Goal: Check status: Check status

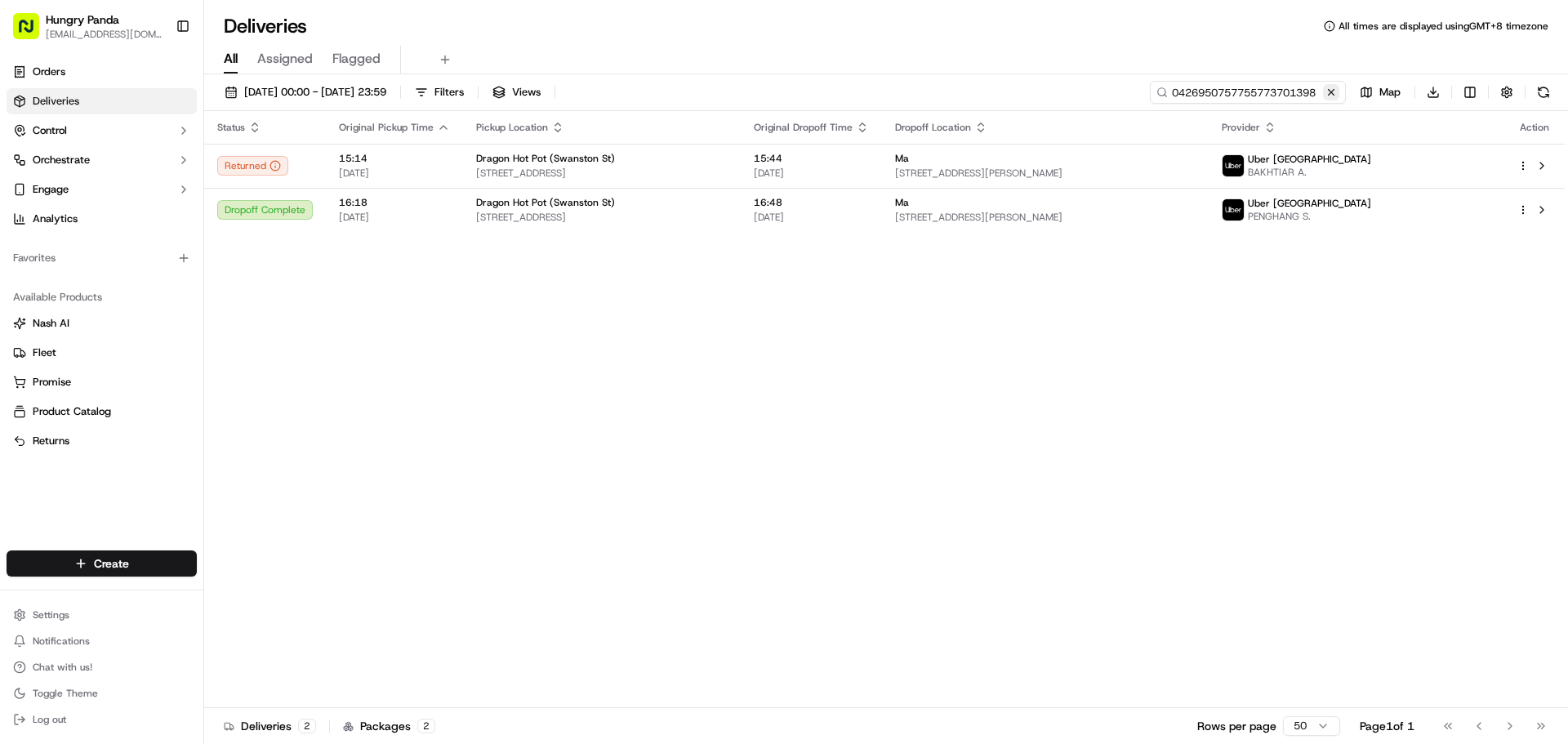
click at [1320, 94] on input "0426950757755773701398" at bounding box center [1247, 92] width 196 height 23
click at [1330, 87] on button at bounding box center [1331, 91] width 17 height 17
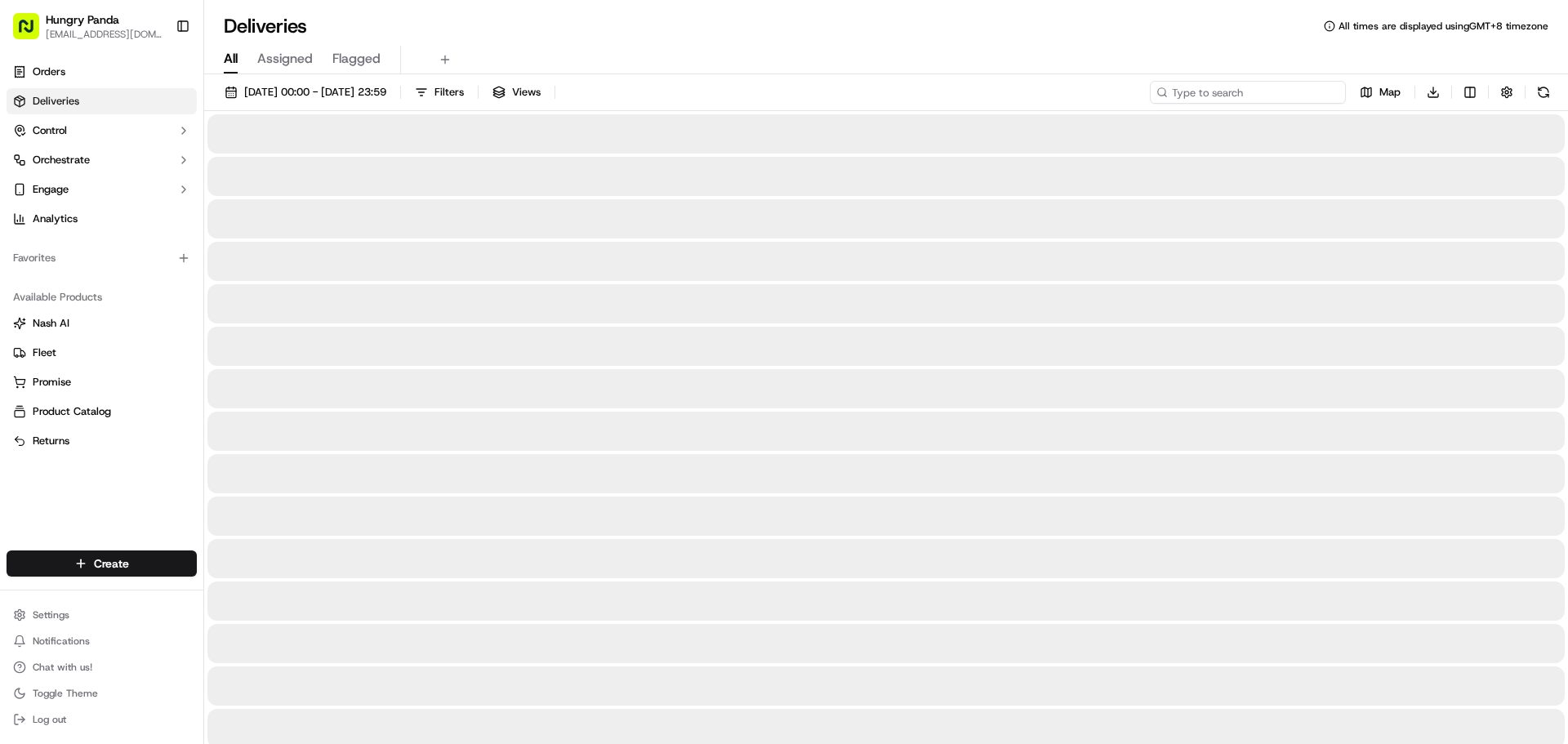
click at [1310, 92] on input at bounding box center [1247, 92] width 196 height 23
paste input "0423989537357742701992"
type input "0423989537357742701992"
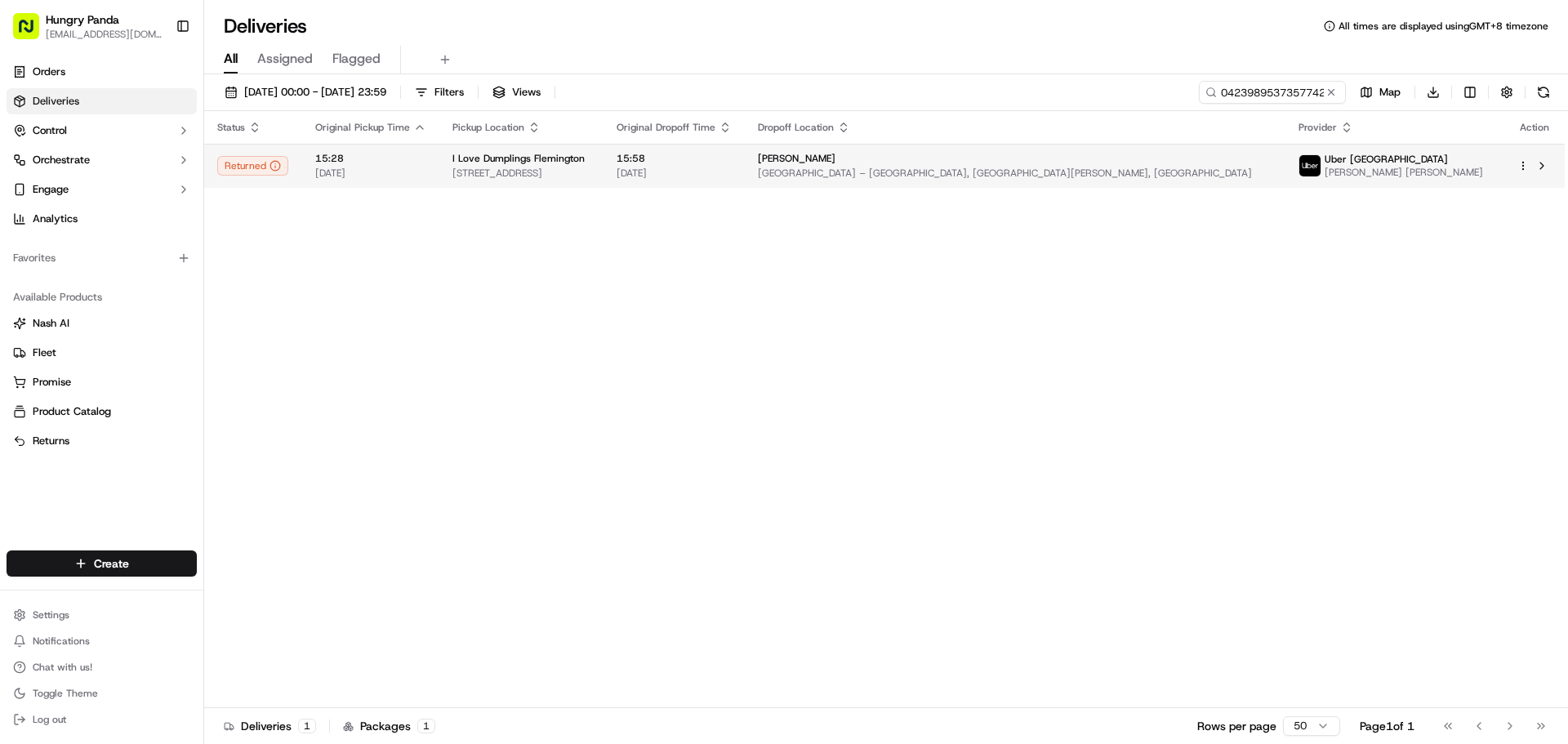
click at [1163, 184] on td "[PERSON_NAME][GEOGRAPHIC_DATA][PERSON_NAME] – [GEOGRAPHIC_DATA], [GEOGRAPHIC_DA…" at bounding box center [1016, 165] width 541 height 44
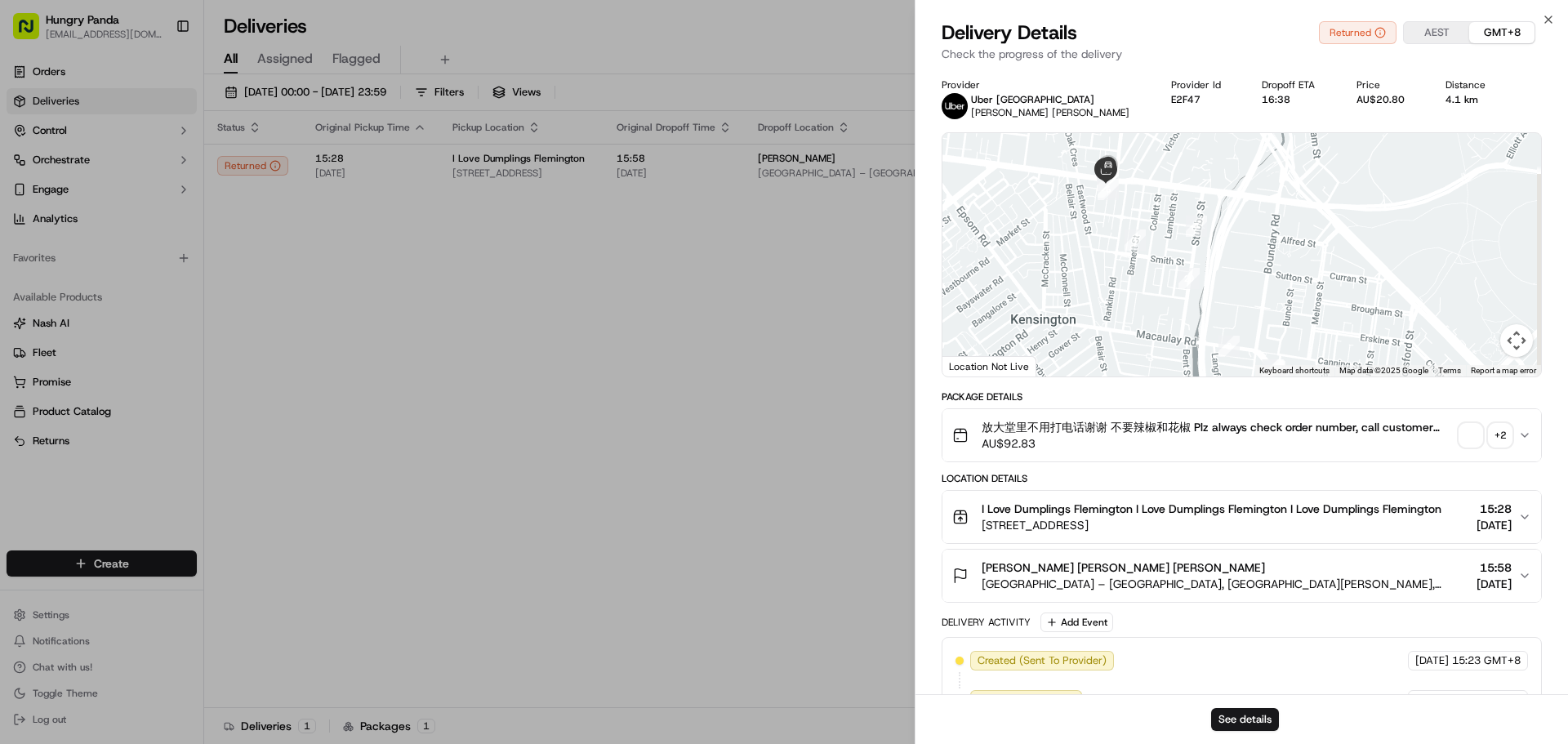
drag, startPoint x: 1165, startPoint y: 235, endPoint x: 1111, endPoint y: 283, distance: 72.2
click at [1109, 288] on div at bounding box center [1241, 255] width 598 height 243
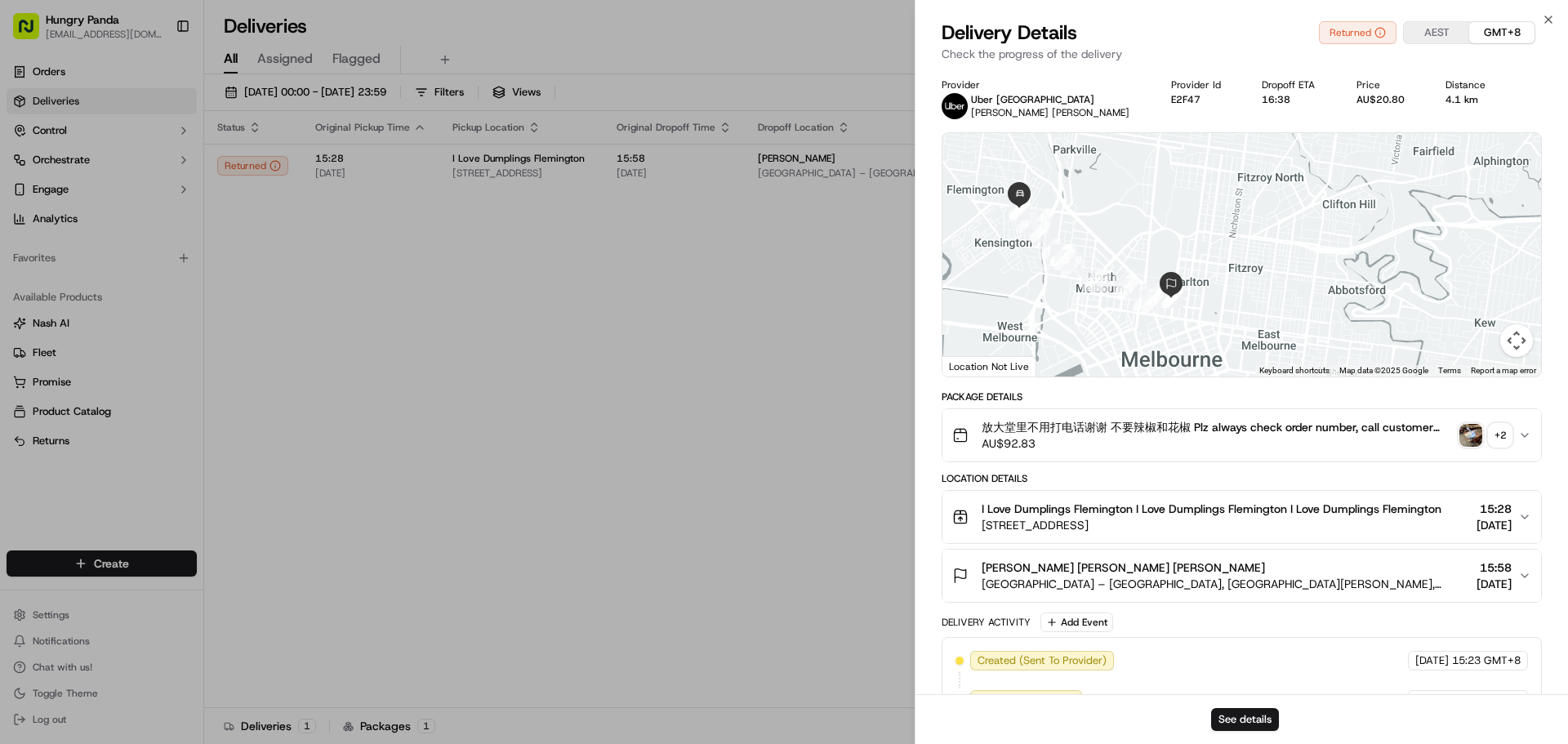
drag, startPoint x: 1259, startPoint y: 292, endPoint x: 1127, endPoint y: 237, distance: 143.0
click at [1127, 237] on div at bounding box center [1241, 255] width 598 height 243
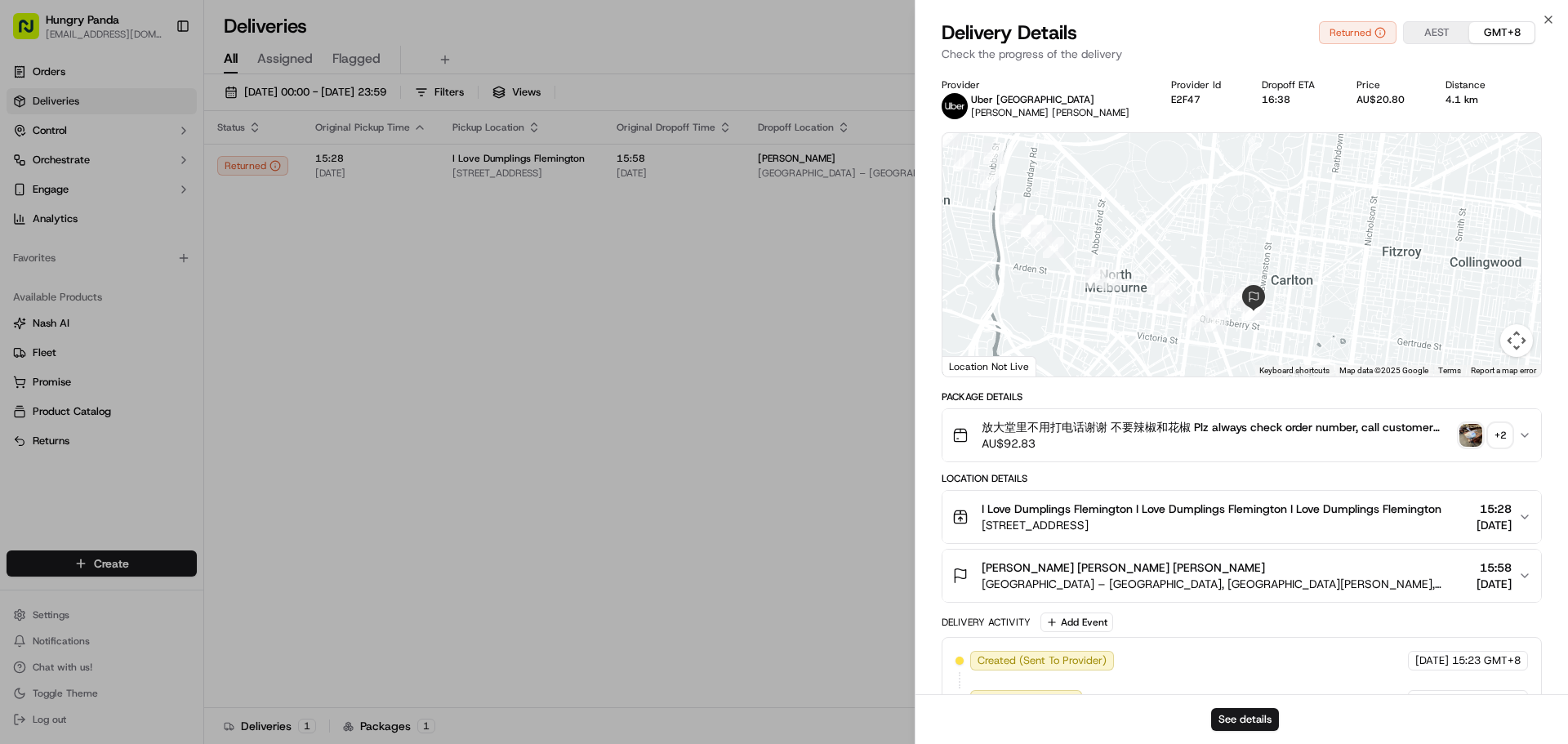
drag, startPoint x: 1051, startPoint y: 272, endPoint x: 1175, endPoint y: 290, distance: 125.3
click at [1175, 290] on img "26" at bounding box center [1165, 293] width 21 height 21
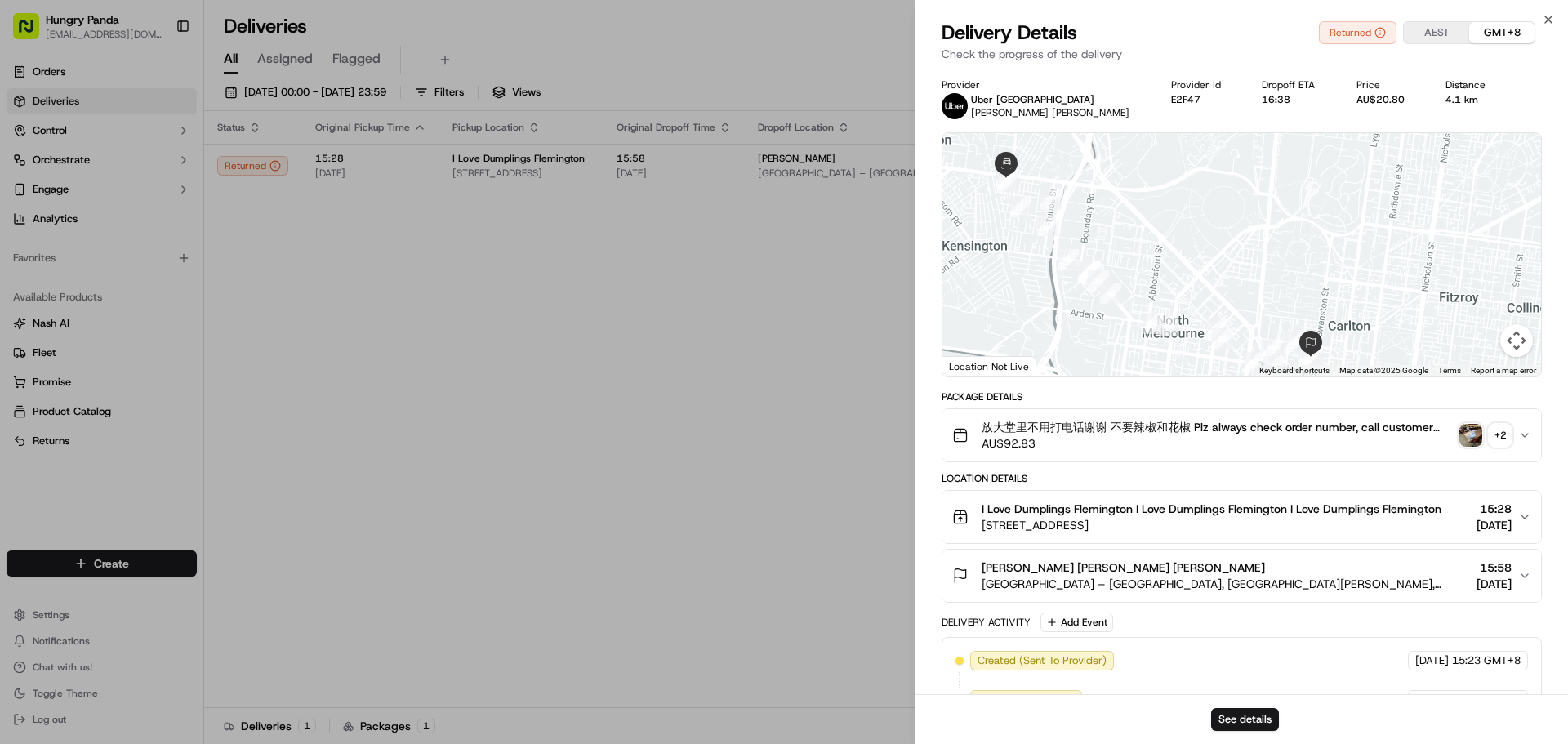
drag, startPoint x: 1048, startPoint y: 231, endPoint x: 1110, endPoint y: 278, distance: 77.8
click at [1110, 278] on div at bounding box center [1241, 255] width 598 height 243
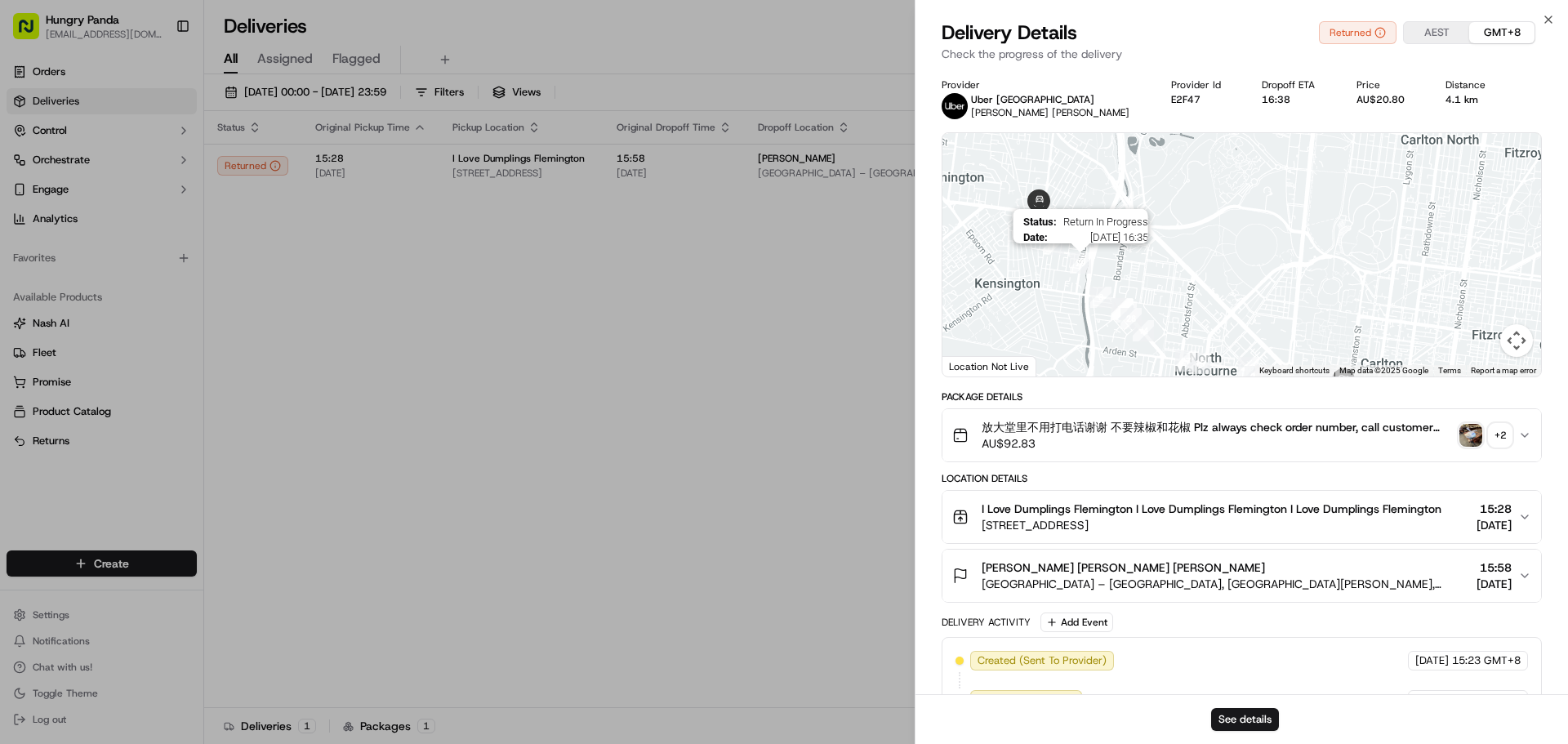
drag, startPoint x: 1043, startPoint y: 227, endPoint x: 1081, endPoint y: 270, distance: 57.4
click at [1081, 270] on img "29" at bounding box center [1081, 263] width 21 height 21
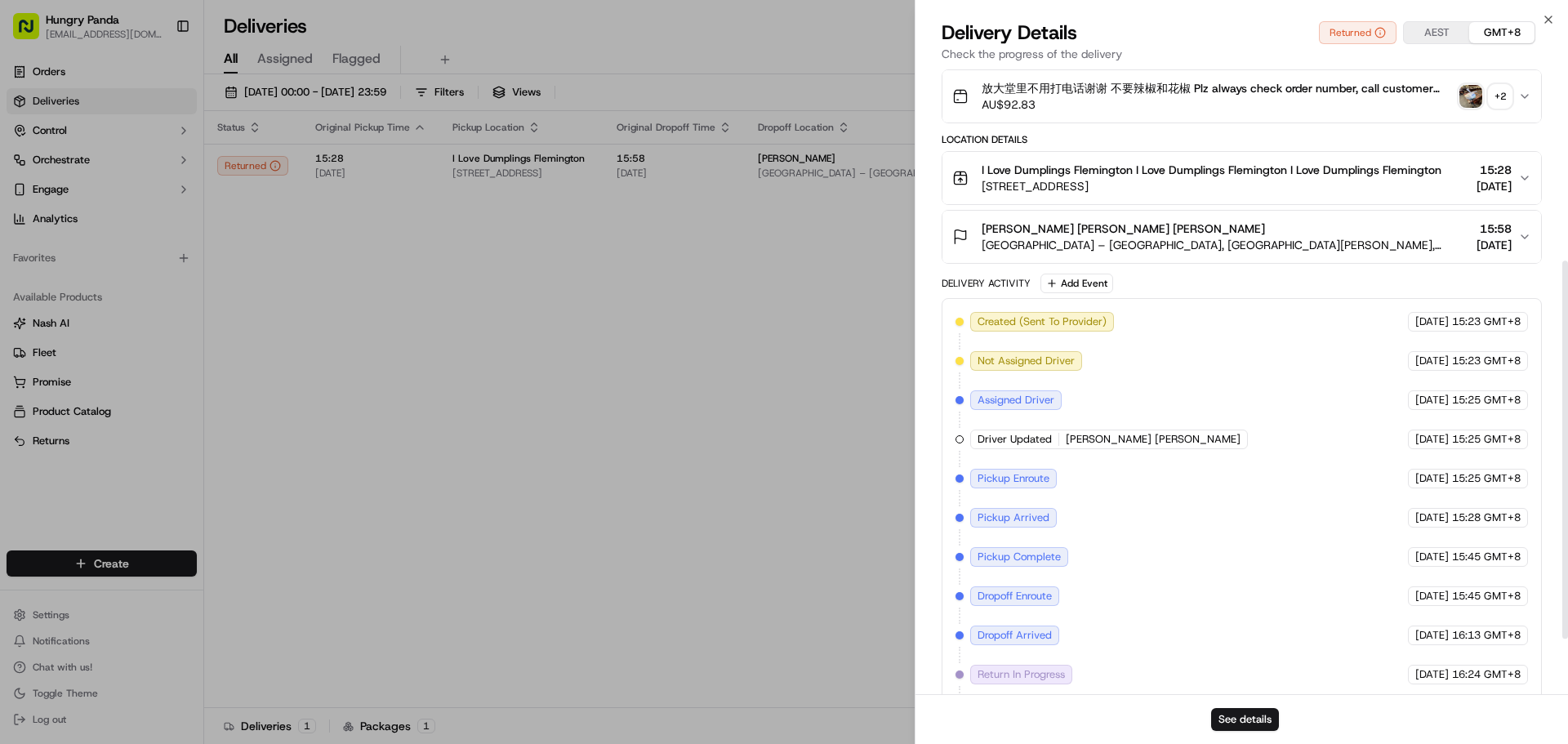
scroll to position [245, 0]
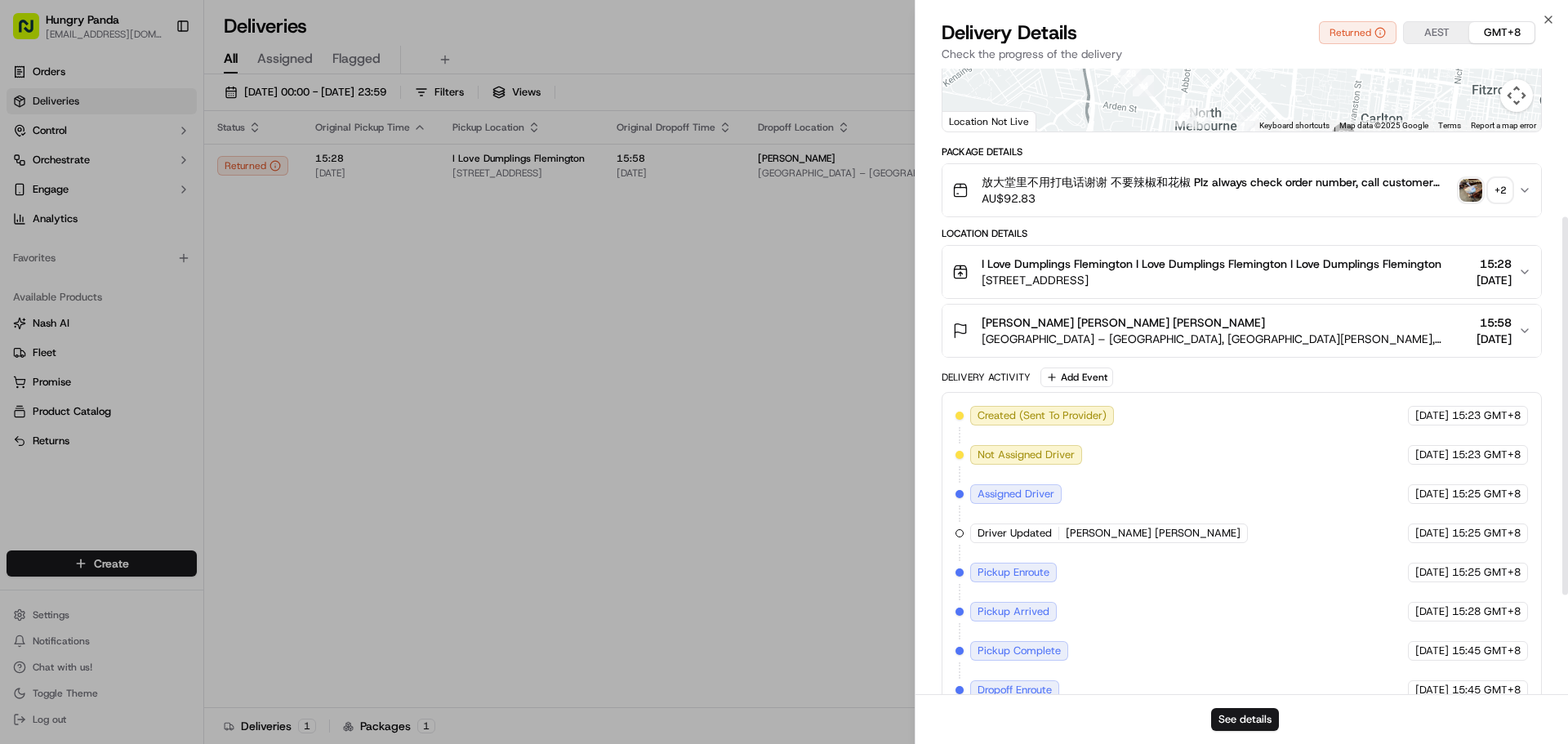
click at [1478, 190] on img "button" at bounding box center [1471, 191] width 23 height 23
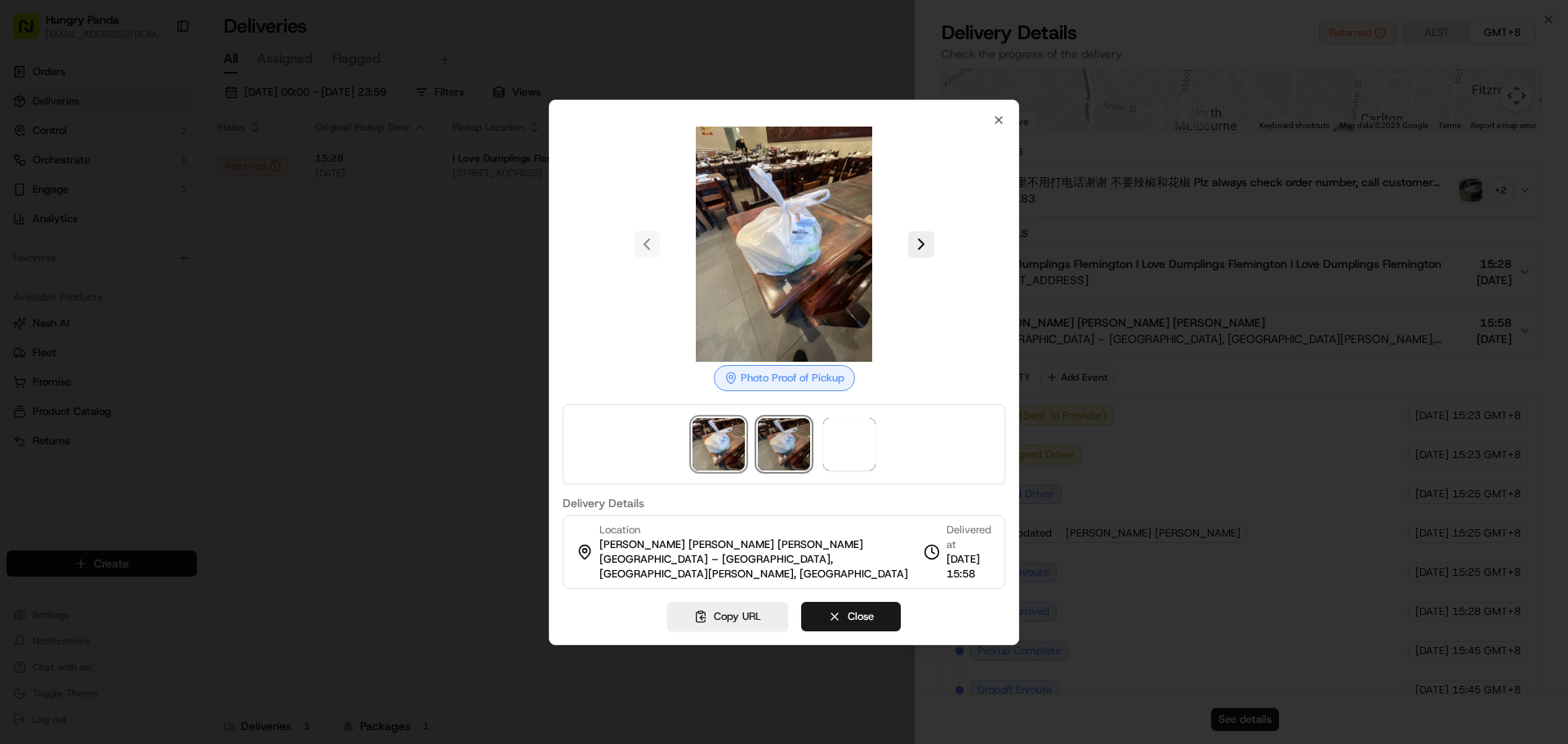
click at [798, 435] on img at bounding box center [784, 444] width 53 height 53
click at [844, 455] on img at bounding box center [849, 444] width 53 height 53
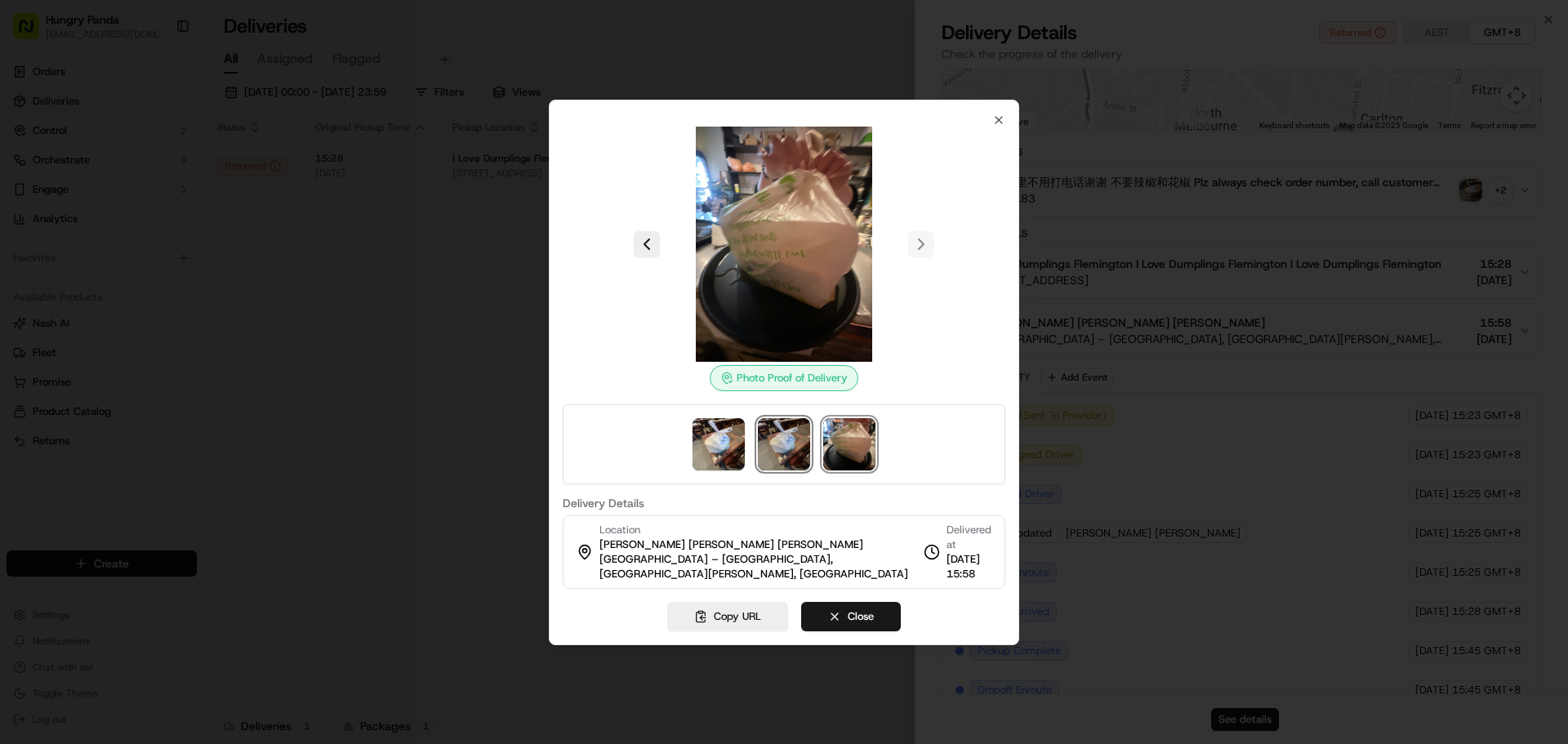
click at [768, 443] on img at bounding box center [784, 444] width 53 height 53
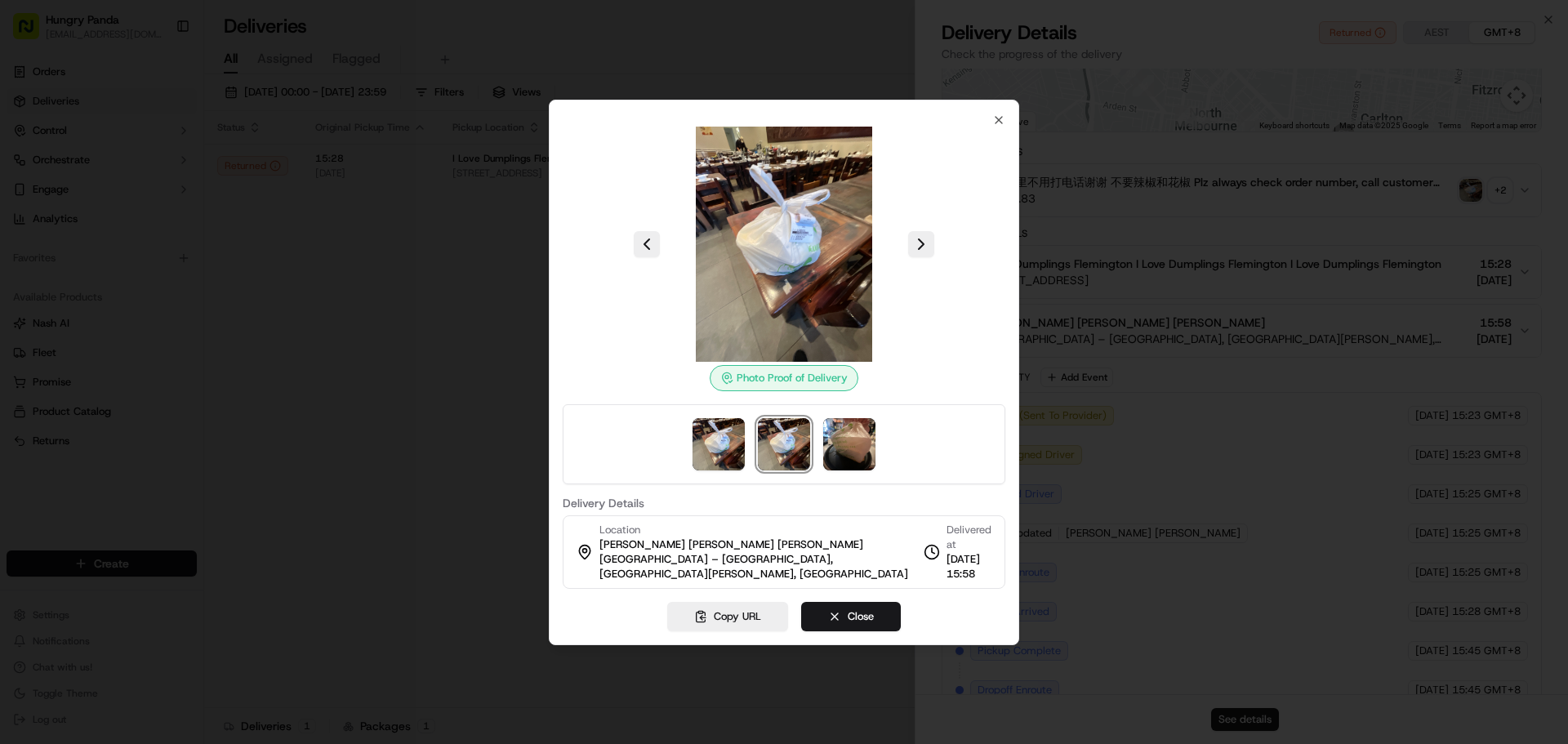
click at [688, 450] on div at bounding box center [783, 444] width 443 height 80
click at [711, 445] on img at bounding box center [719, 444] width 53 height 53
click at [859, 453] on img at bounding box center [849, 444] width 53 height 53
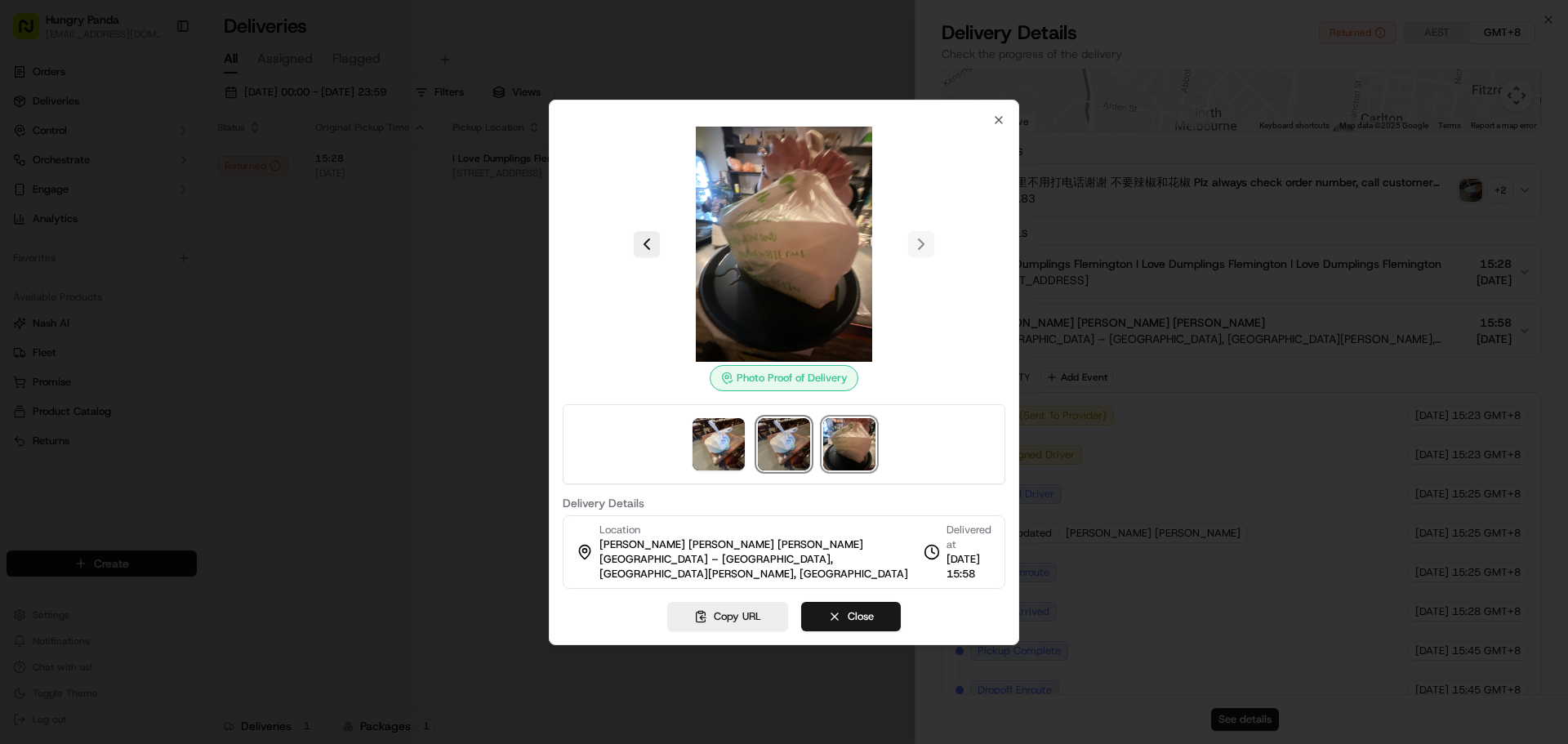
click at [806, 437] on img at bounding box center [784, 444] width 53 height 53
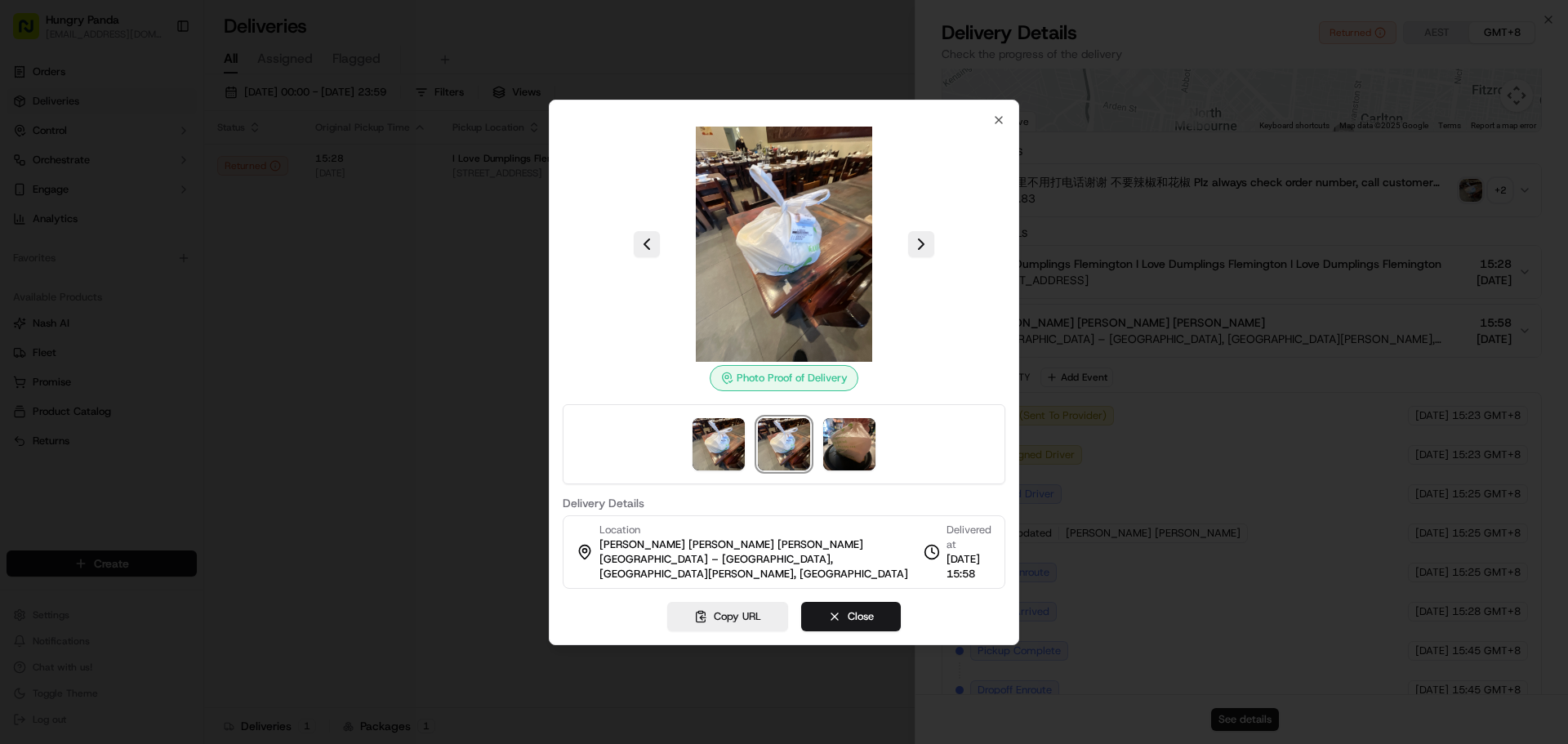
click at [1164, 397] on div at bounding box center [784, 372] width 1568 height 744
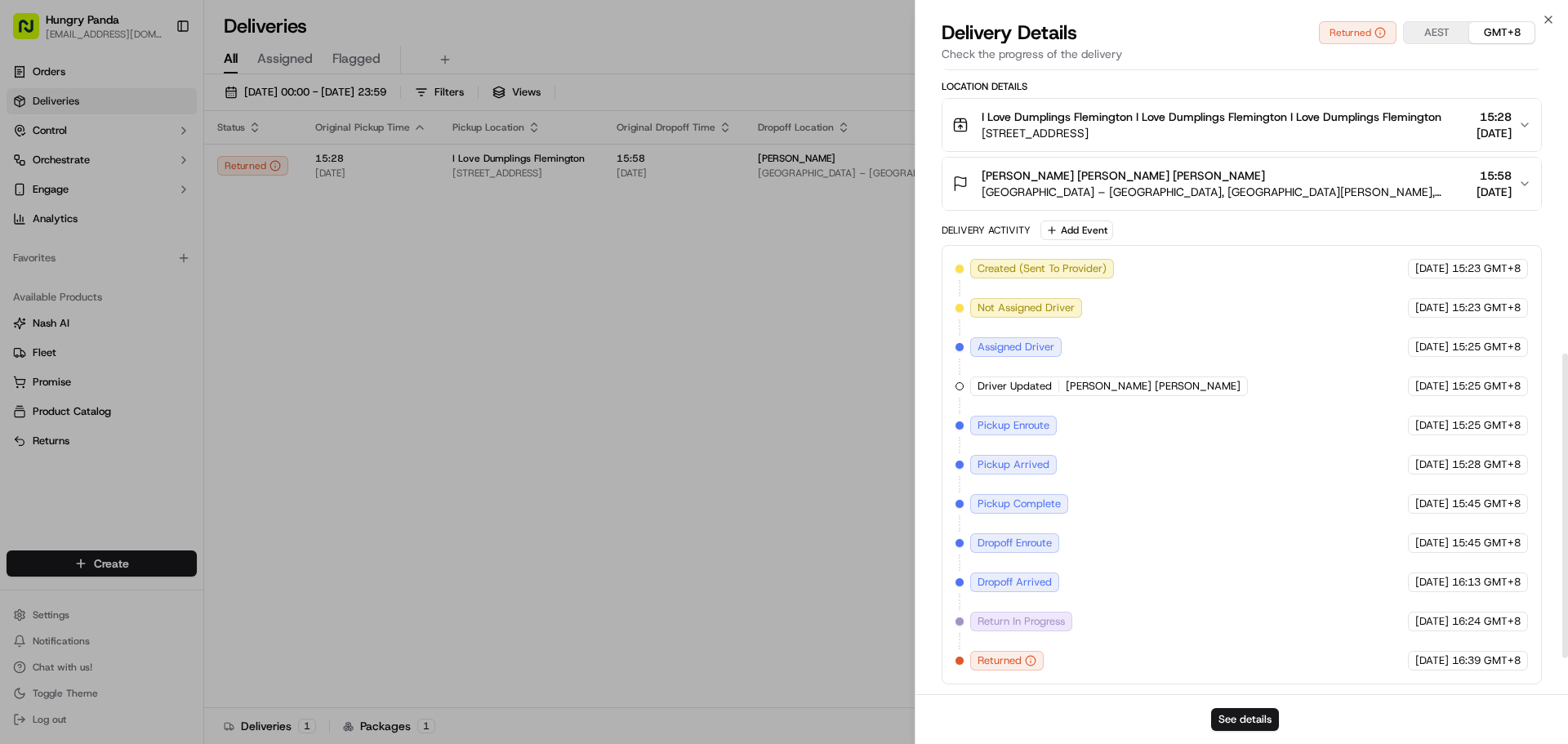
scroll to position [660, 0]
